Goal: Navigation & Orientation: Go to known website

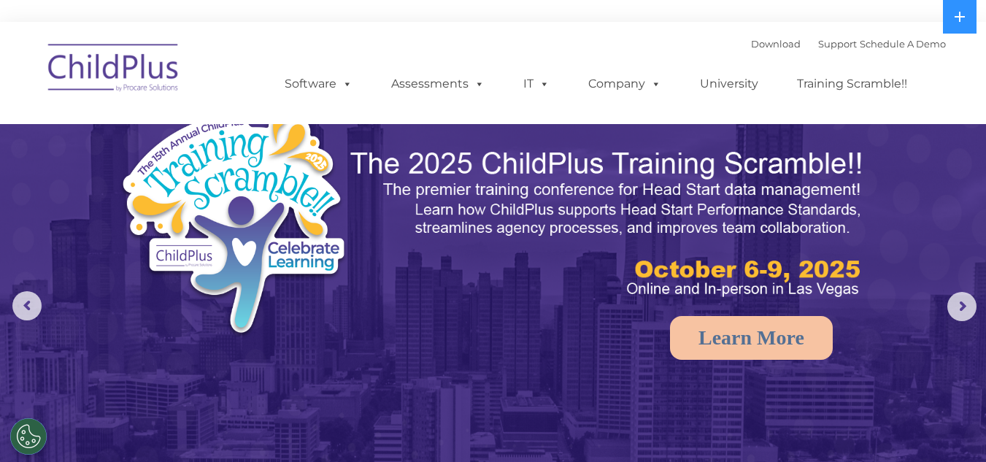
select select "MEDIUM"
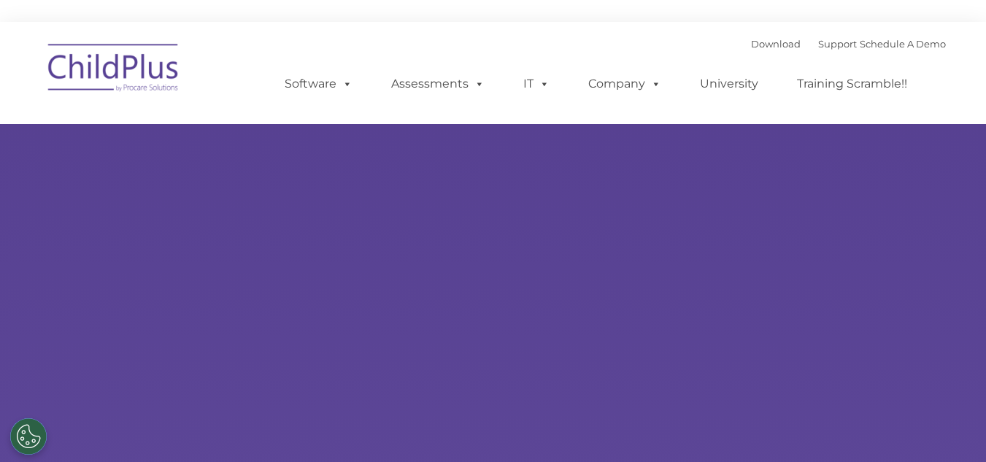
type input ""
select select "MEDIUM"
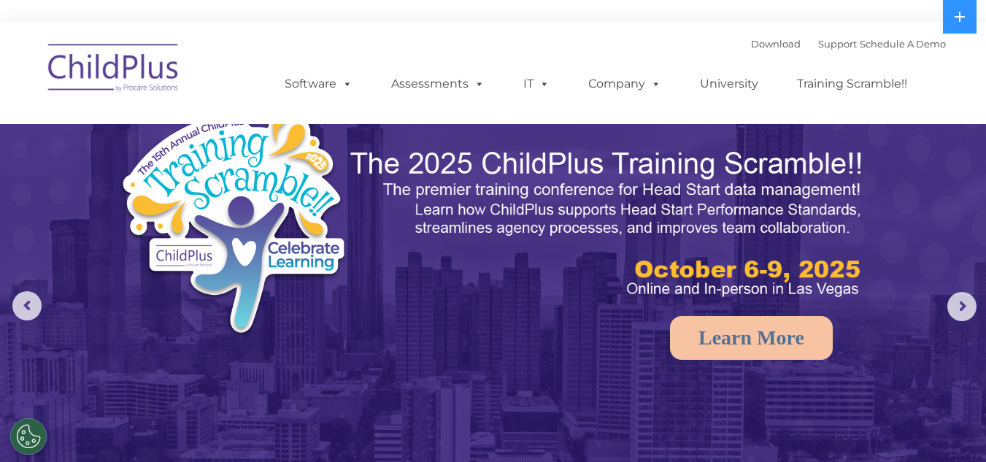
click at [160, 81] on img at bounding box center [114, 70] width 146 height 73
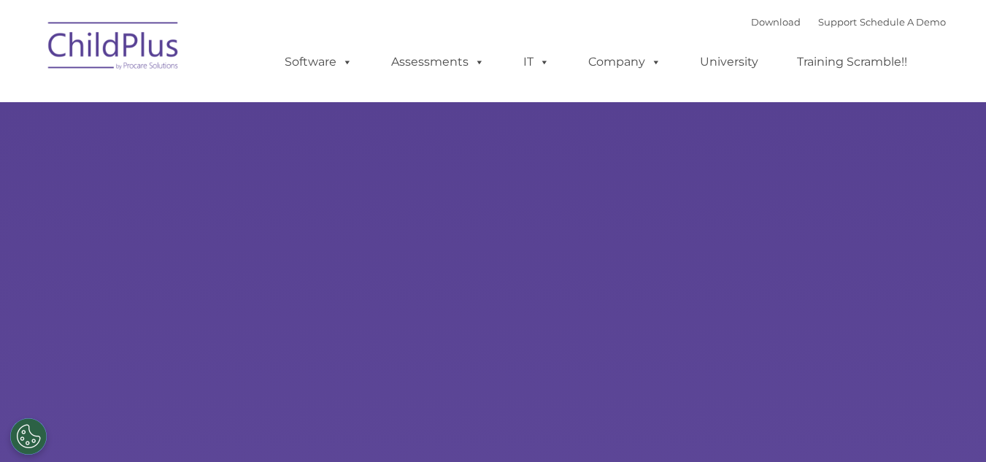
type input ""
select select "MEDIUM"
